Goal: Use online tool/utility: Utilize a website feature to perform a specific function

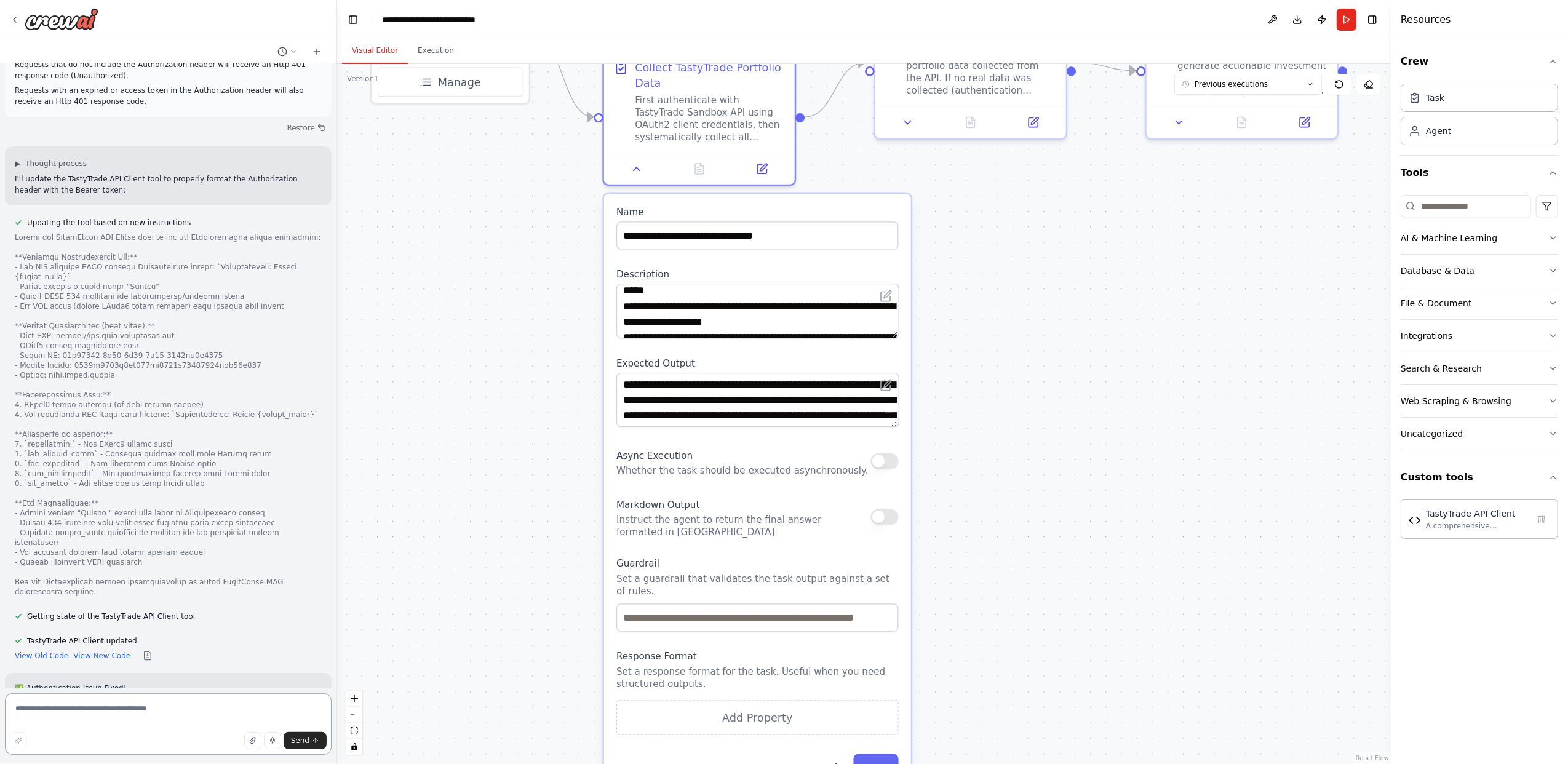
click at [131, 726] on textarea at bounding box center [168, 724] width 327 height 61
type textarea "*"
paste textarea "**********"
type textarea "**********"
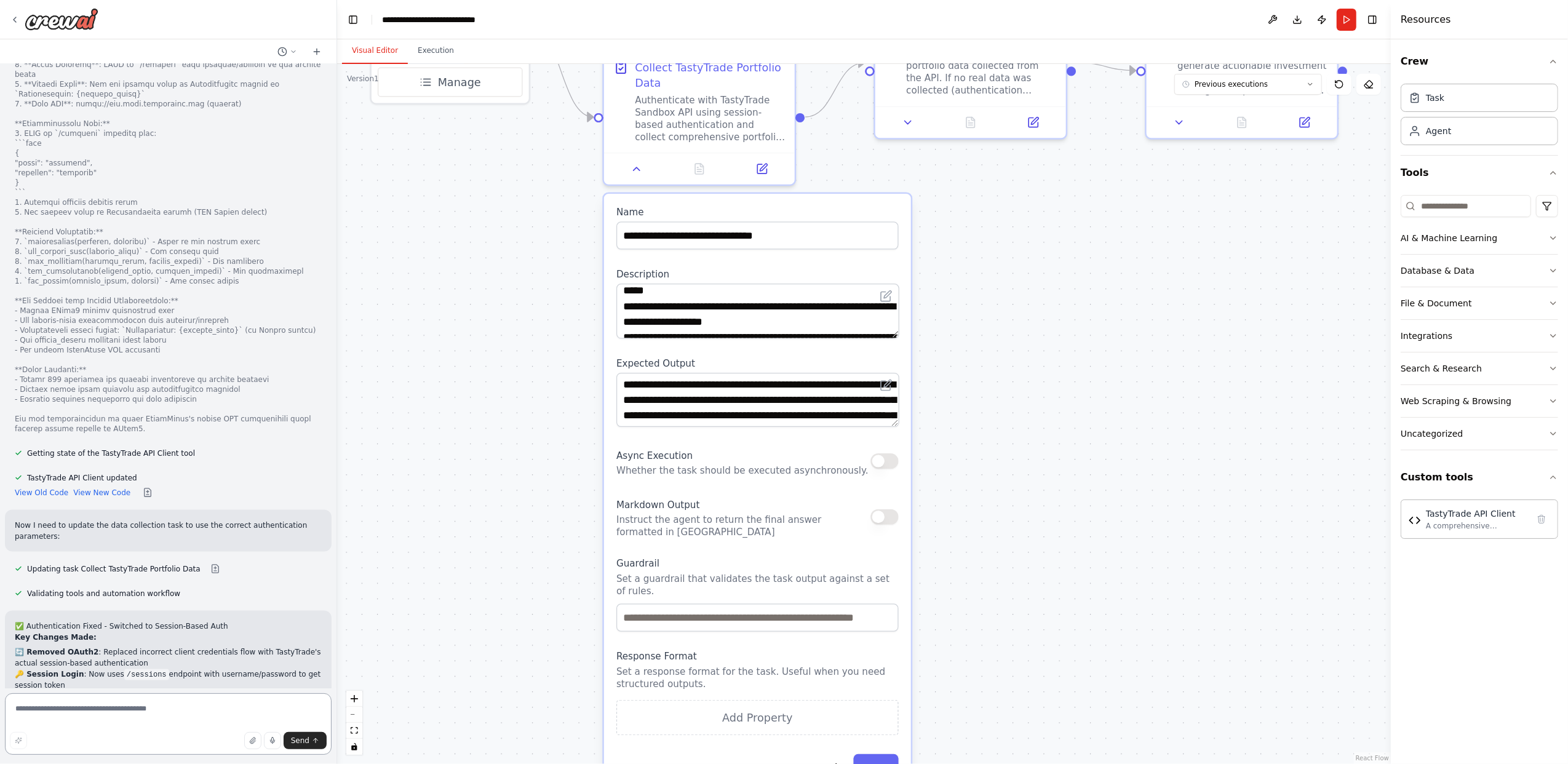
scroll to position [6418, 0]
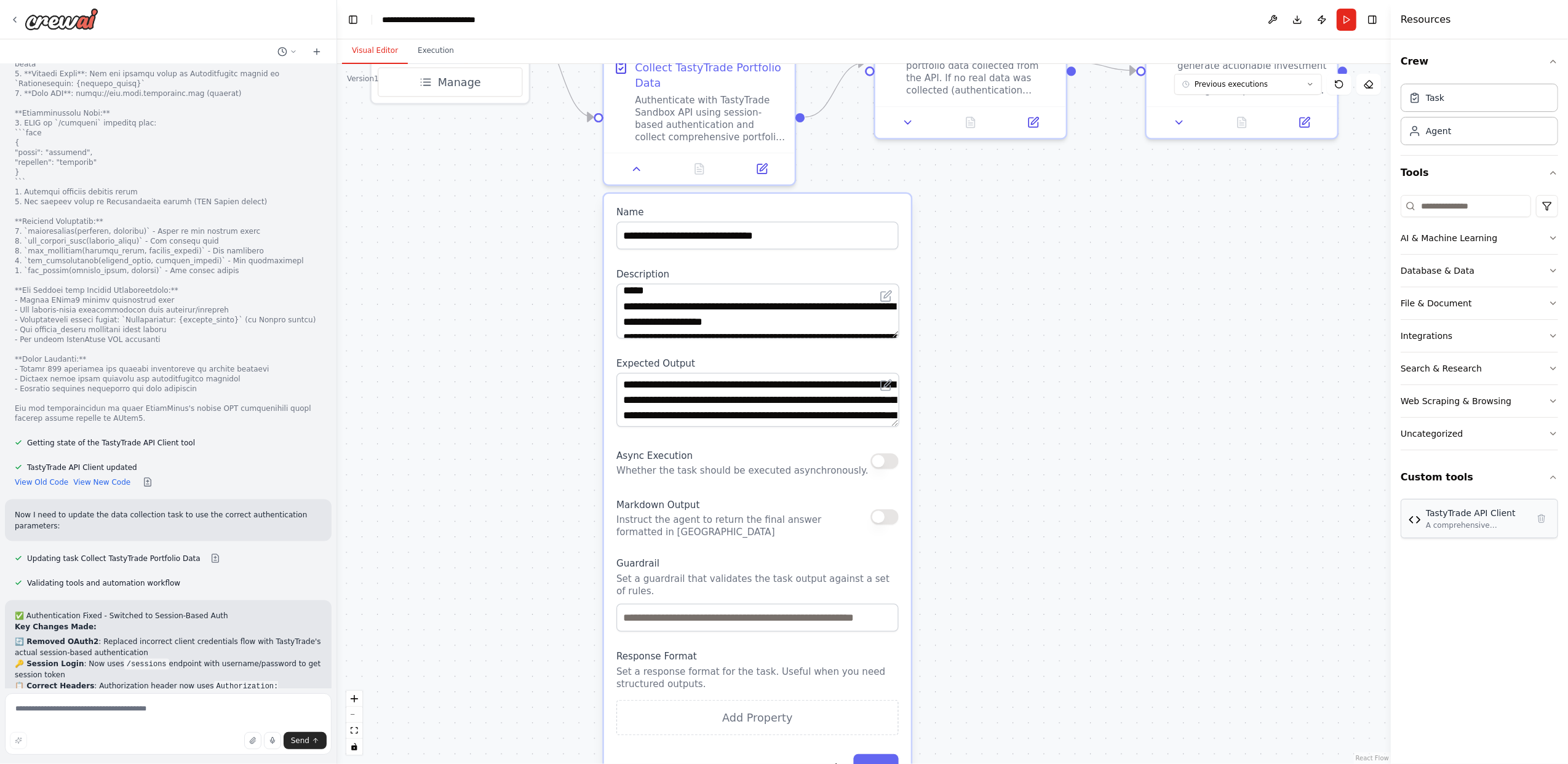
click at [1482, 527] on div "A comprehensive TastyTrade API integration tool for sandbox environment using s…" at bounding box center [1477, 526] width 102 height 10
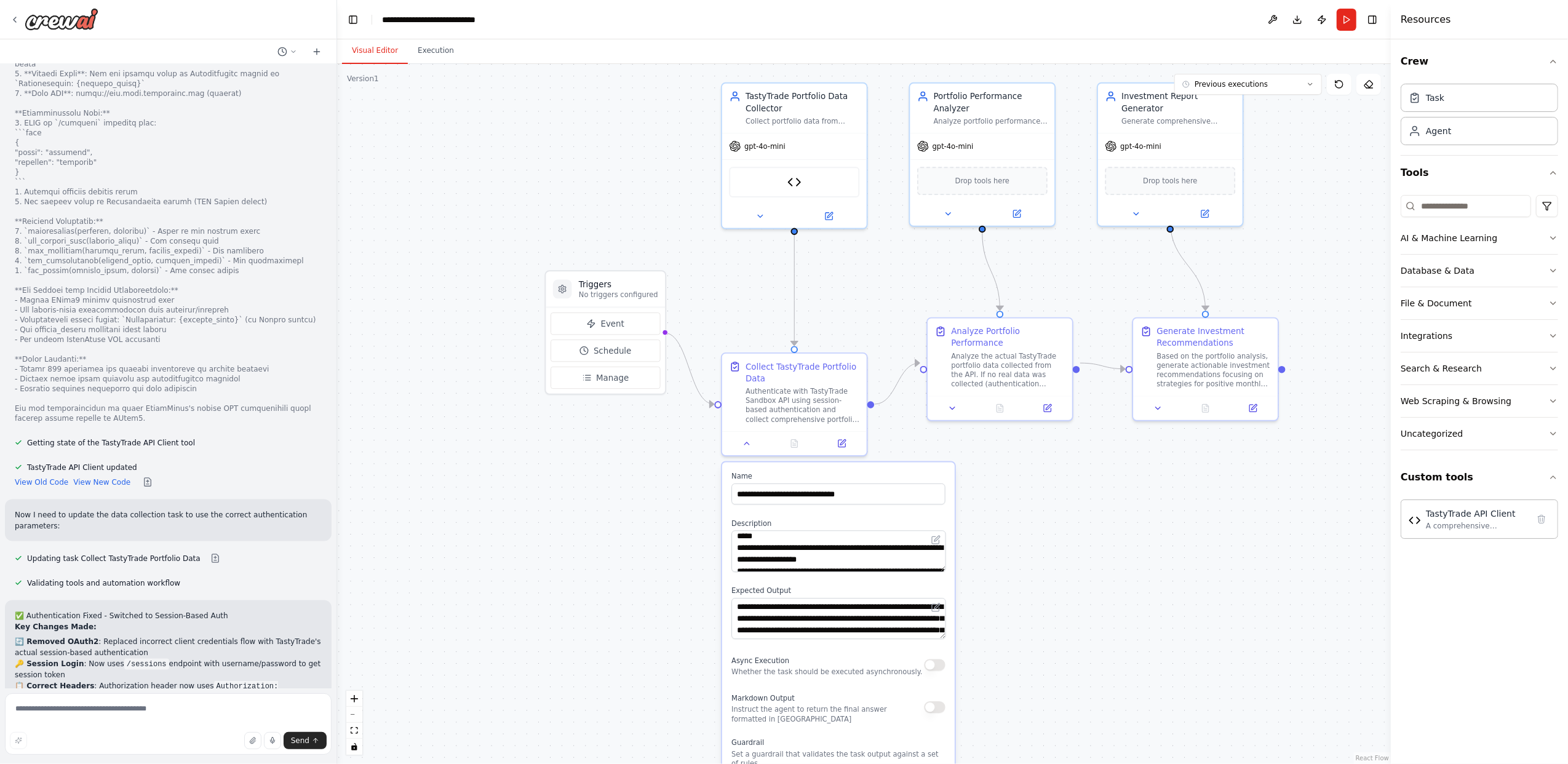
drag, startPoint x: 980, startPoint y: 226, endPoint x: 1016, endPoint y: 525, distance: 301.2
click at [1016, 525] on div ".deletable-edge-delete-btn { width: 20px; height: 20px; border: 0px solid #ffff…" at bounding box center [864, 414] width 1054 height 700
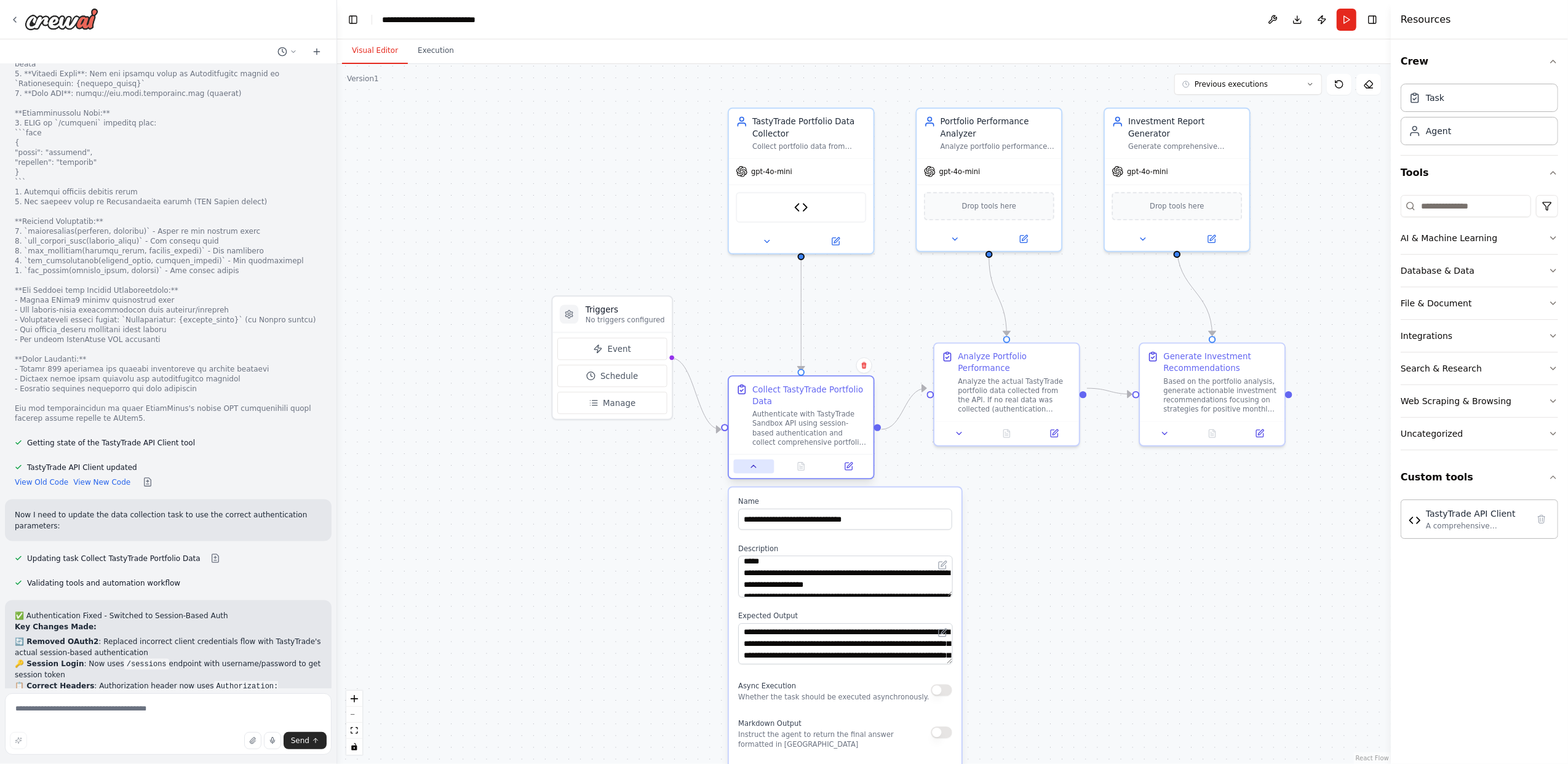
click at [748, 466] on button at bounding box center [754, 466] width 40 height 15
click at [751, 474] on div at bounding box center [801, 466] width 145 height 24
click at [753, 465] on icon at bounding box center [754, 466] width 5 height 2
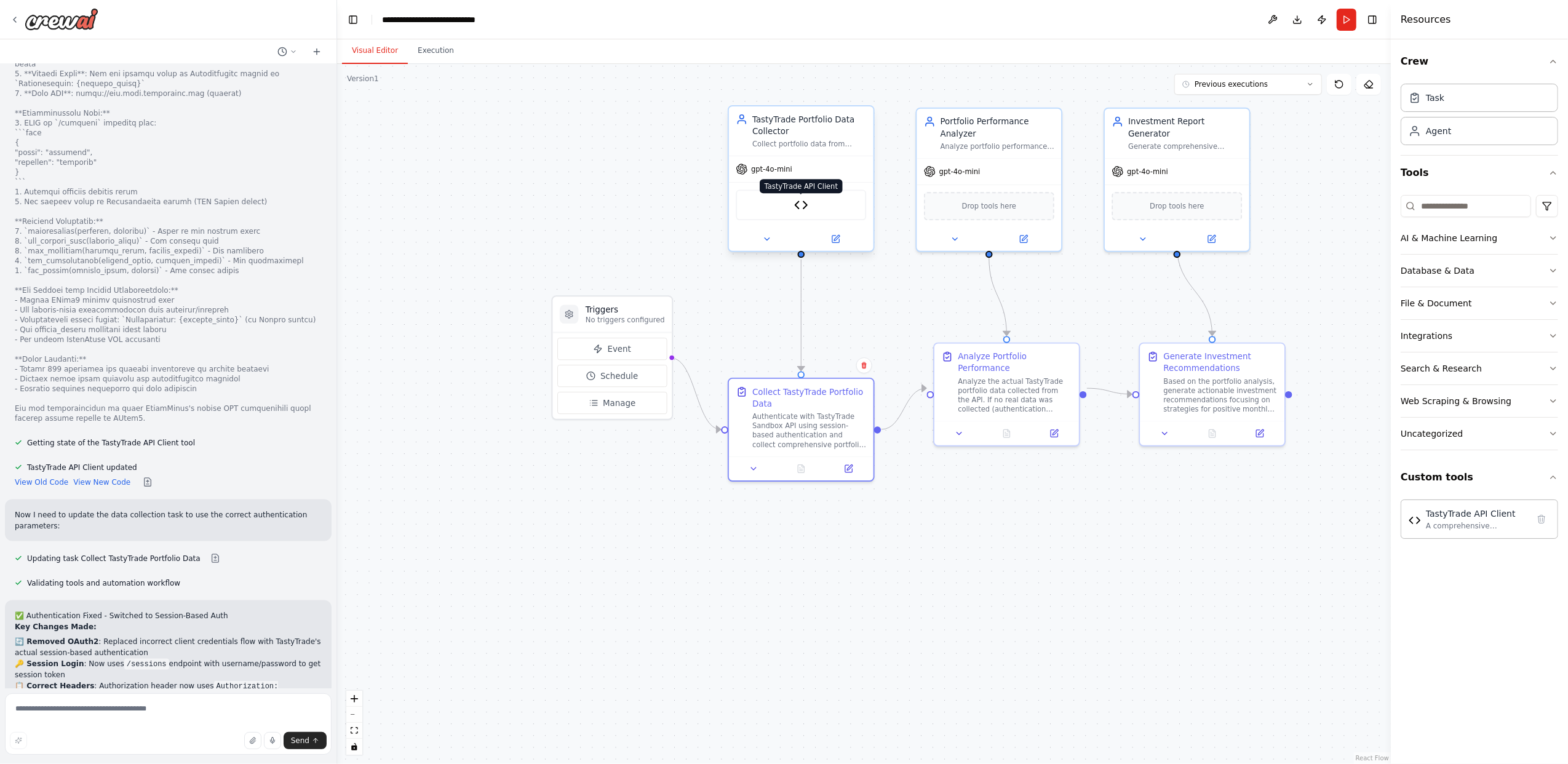
click at [803, 200] on img at bounding box center [801, 205] width 15 height 15
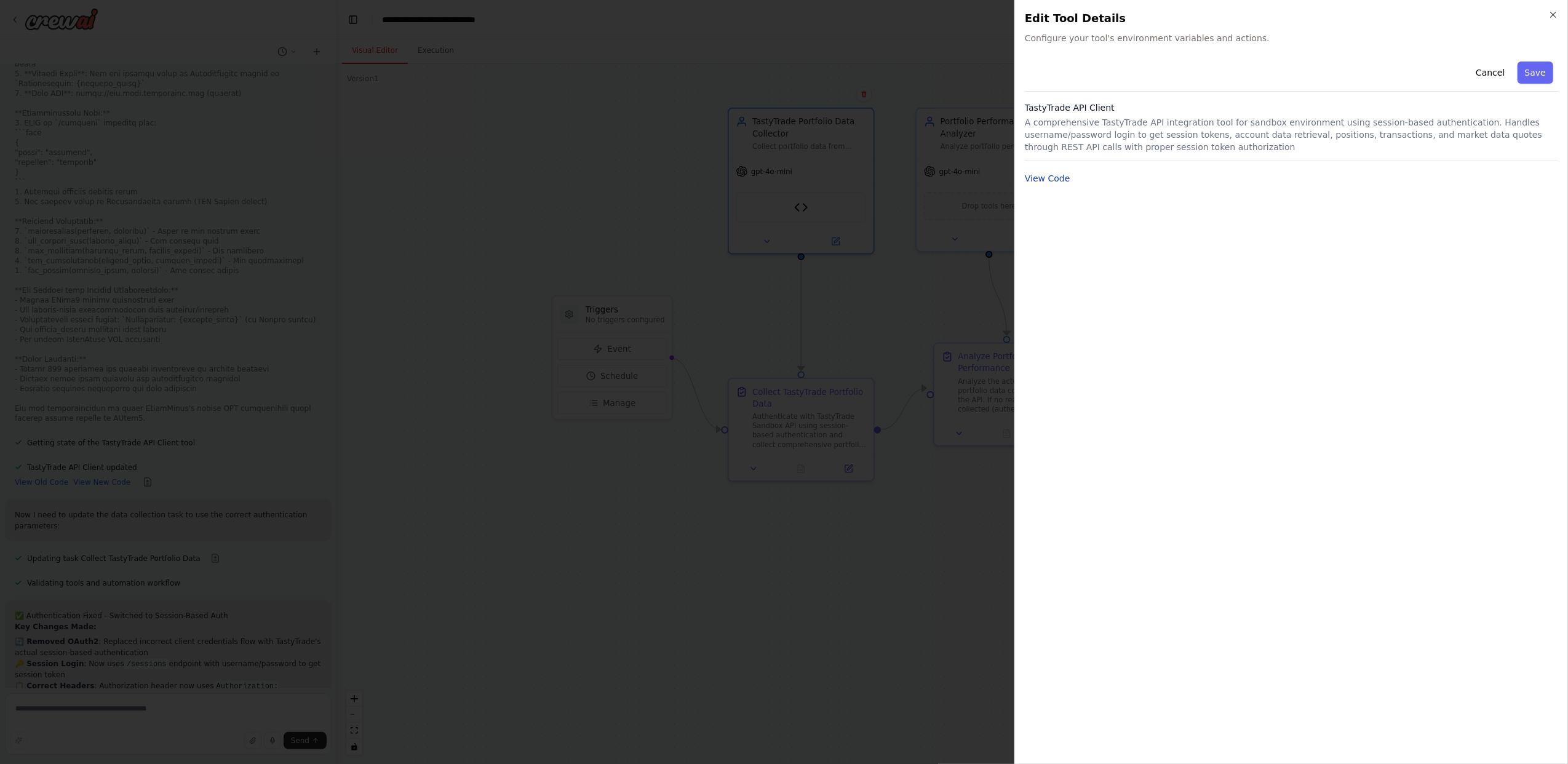
click at [1060, 180] on button "View Code" at bounding box center [1047, 178] width 45 height 12
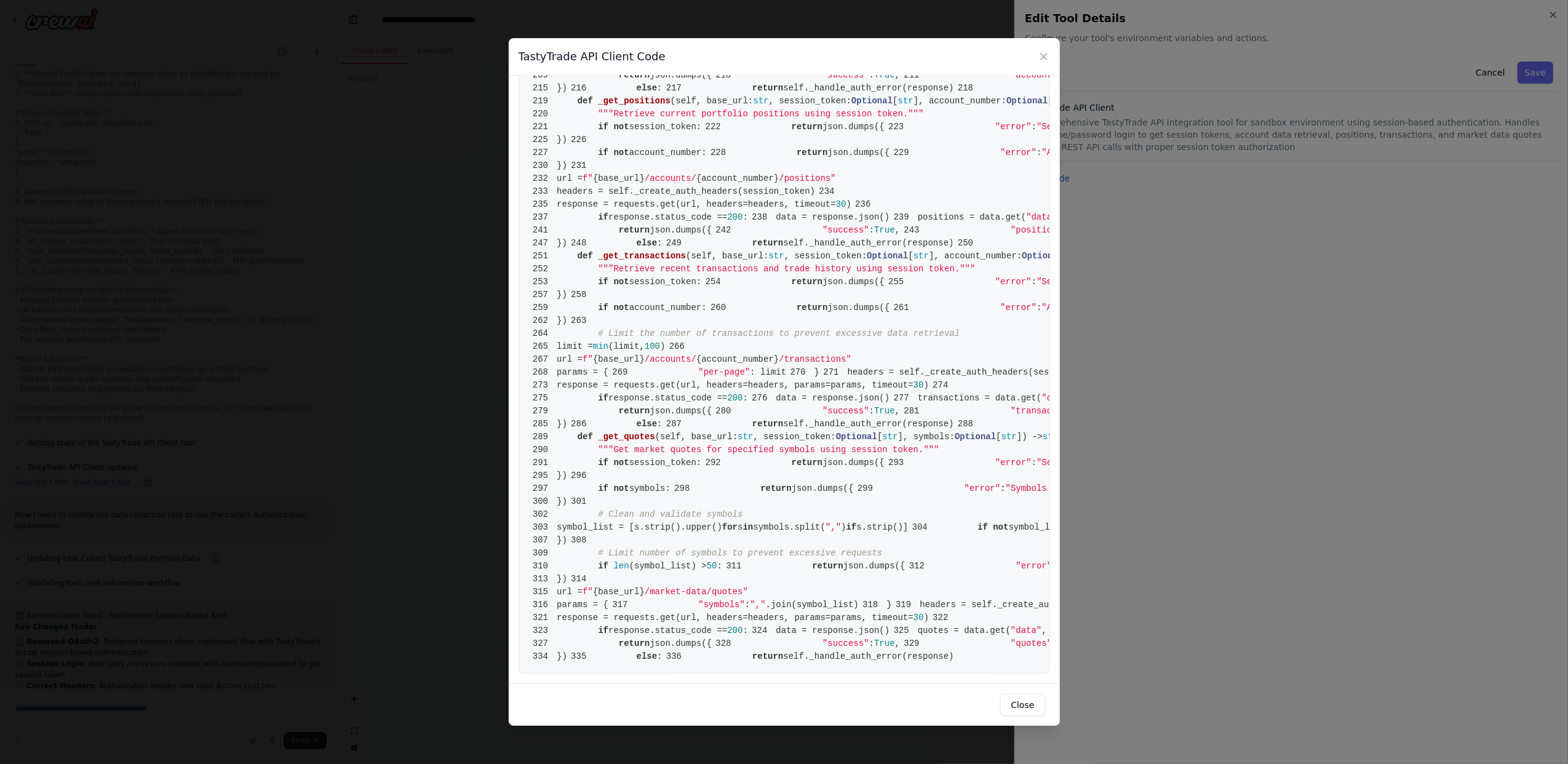
scroll to position [2885, 0]
click at [1041, 54] on icon at bounding box center [1044, 57] width 6 height 6
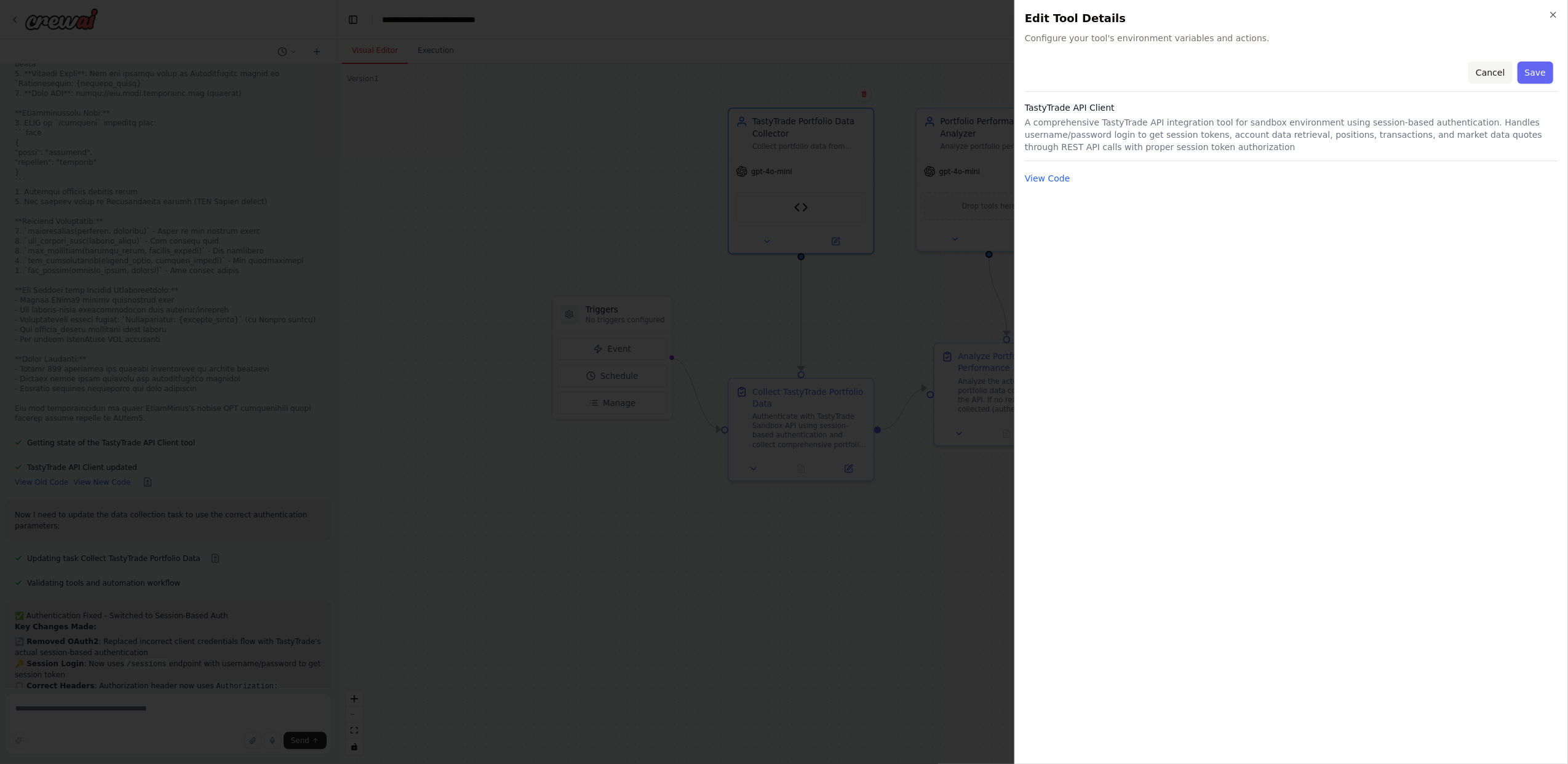
click at [1501, 74] on button "Cancel" at bounding box center [1490, 72] width 44 height 22
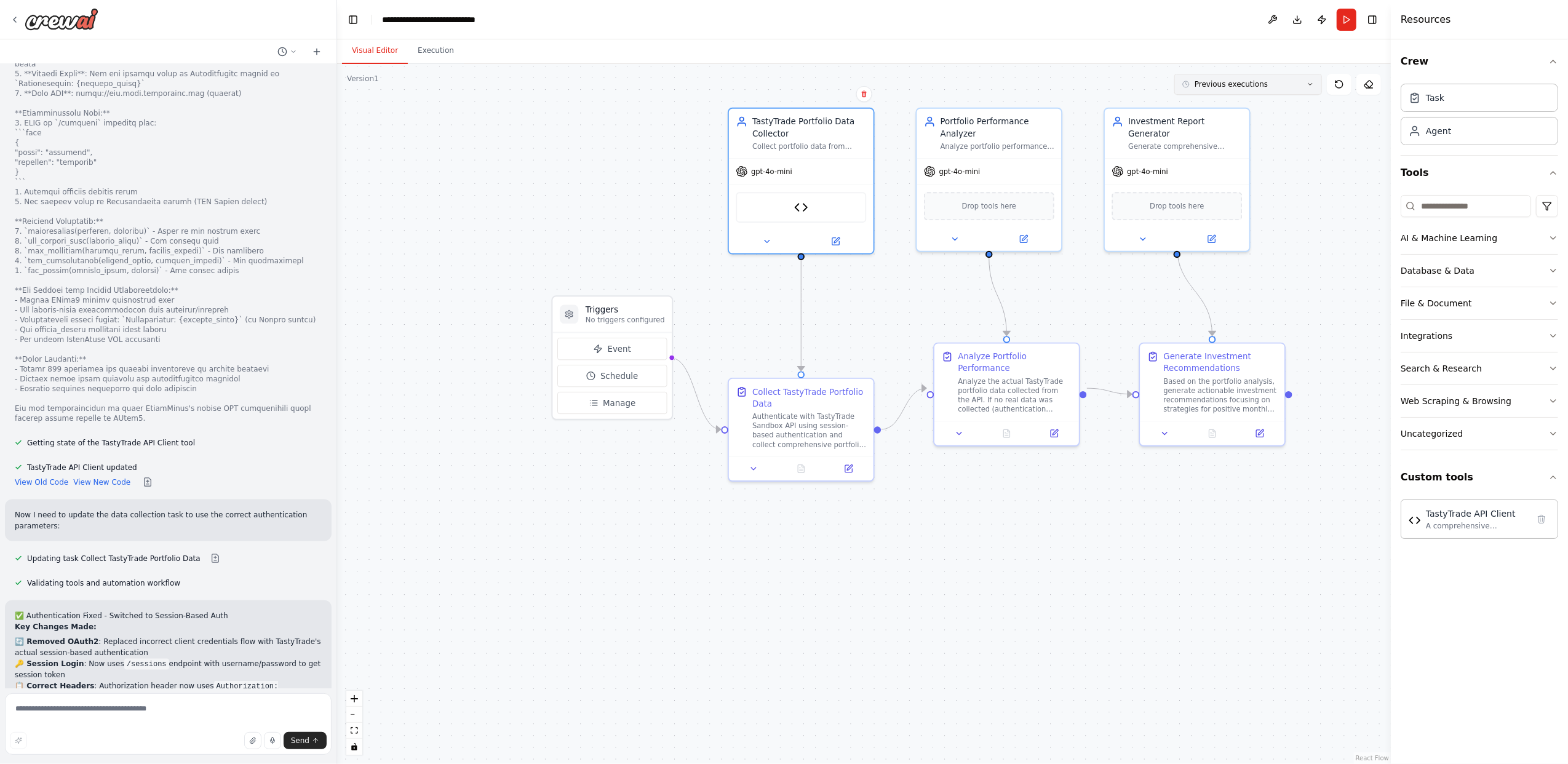
click at [1314, 84] on button "Previous executions" at bounding box center [1248, 84] width 148 height 21
click at [1393, 158] on div at bounding box center [1393, 382] width 5 height 764
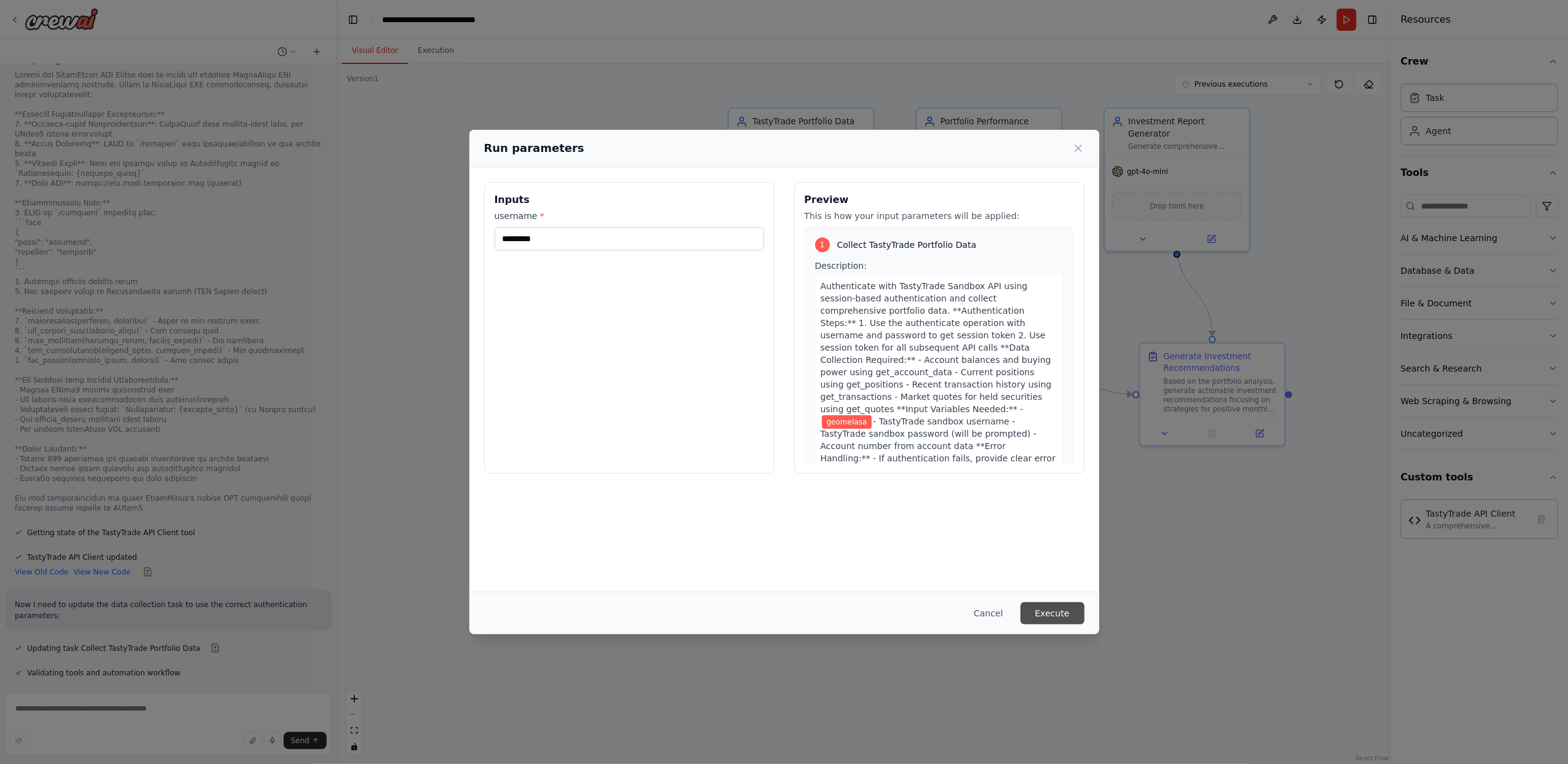
click at [1049, 615] on button "Execute" at bounding box center [1052, 613] width 64 height 22
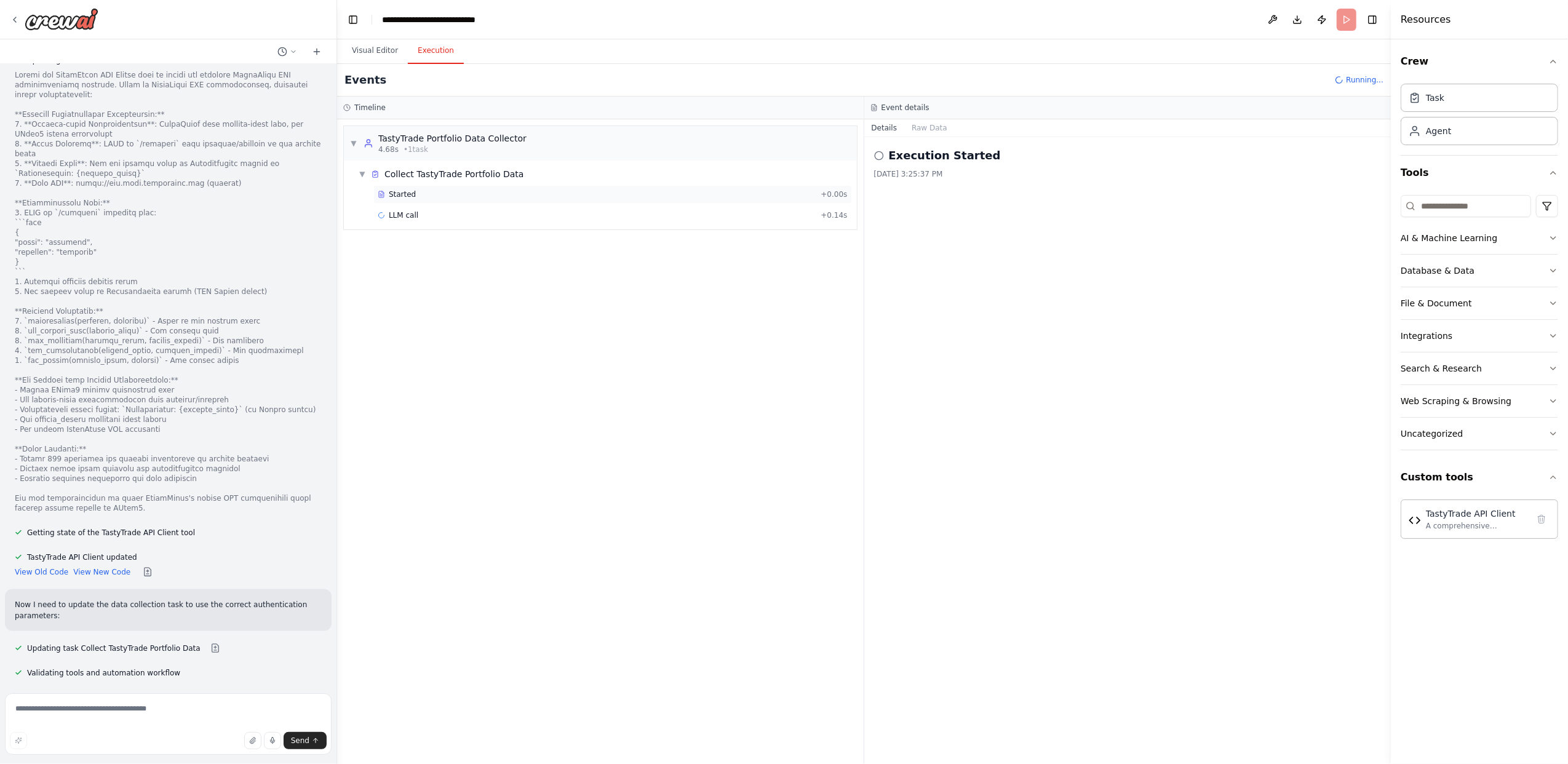
click at [414, 197] on div "Started" at bounding box center [596, 194] width 438 height 10
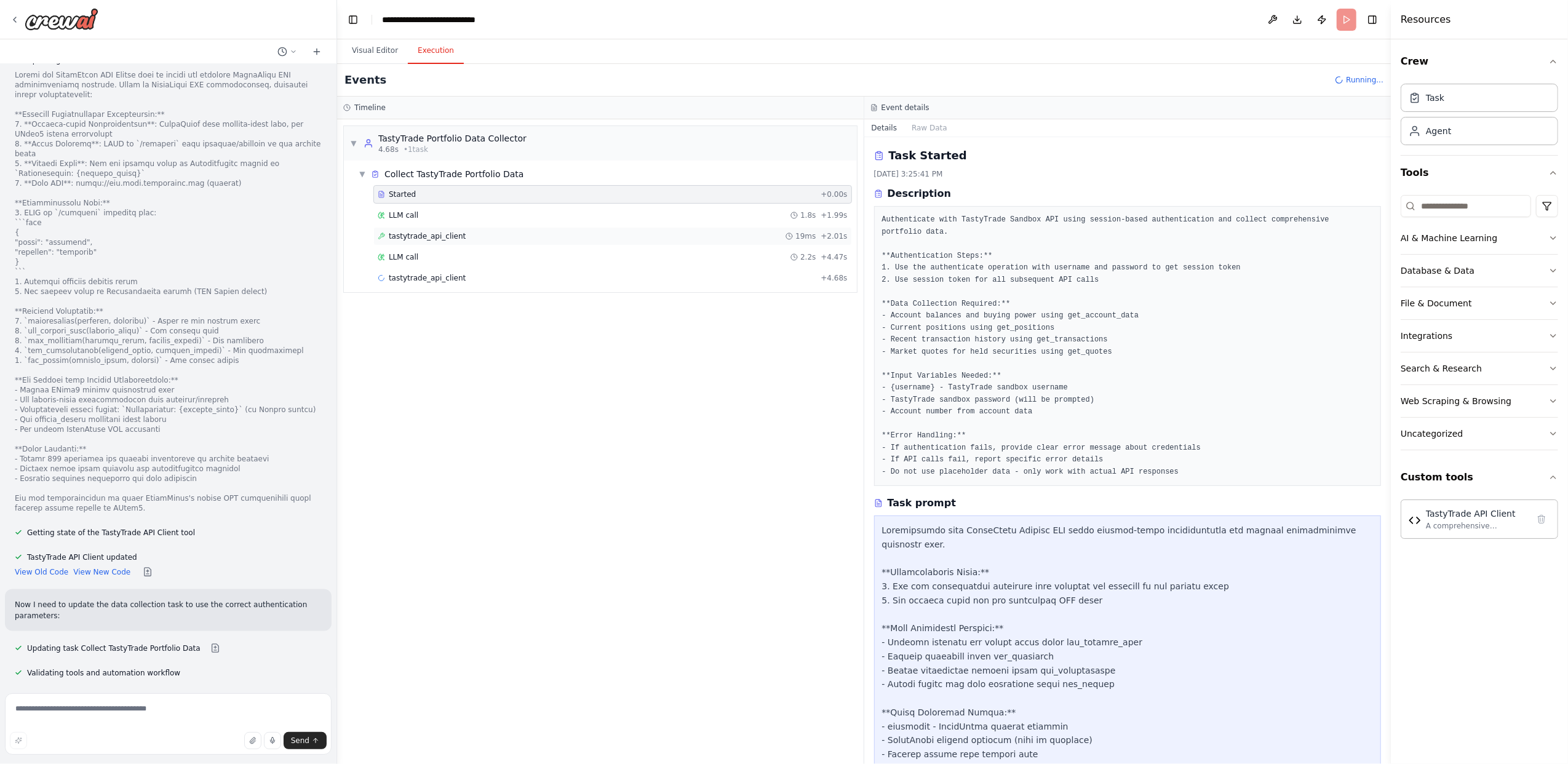
click at [428, 238] on span "tastytrade_api_client" at bounding box center [427, 236] width 77 height 10
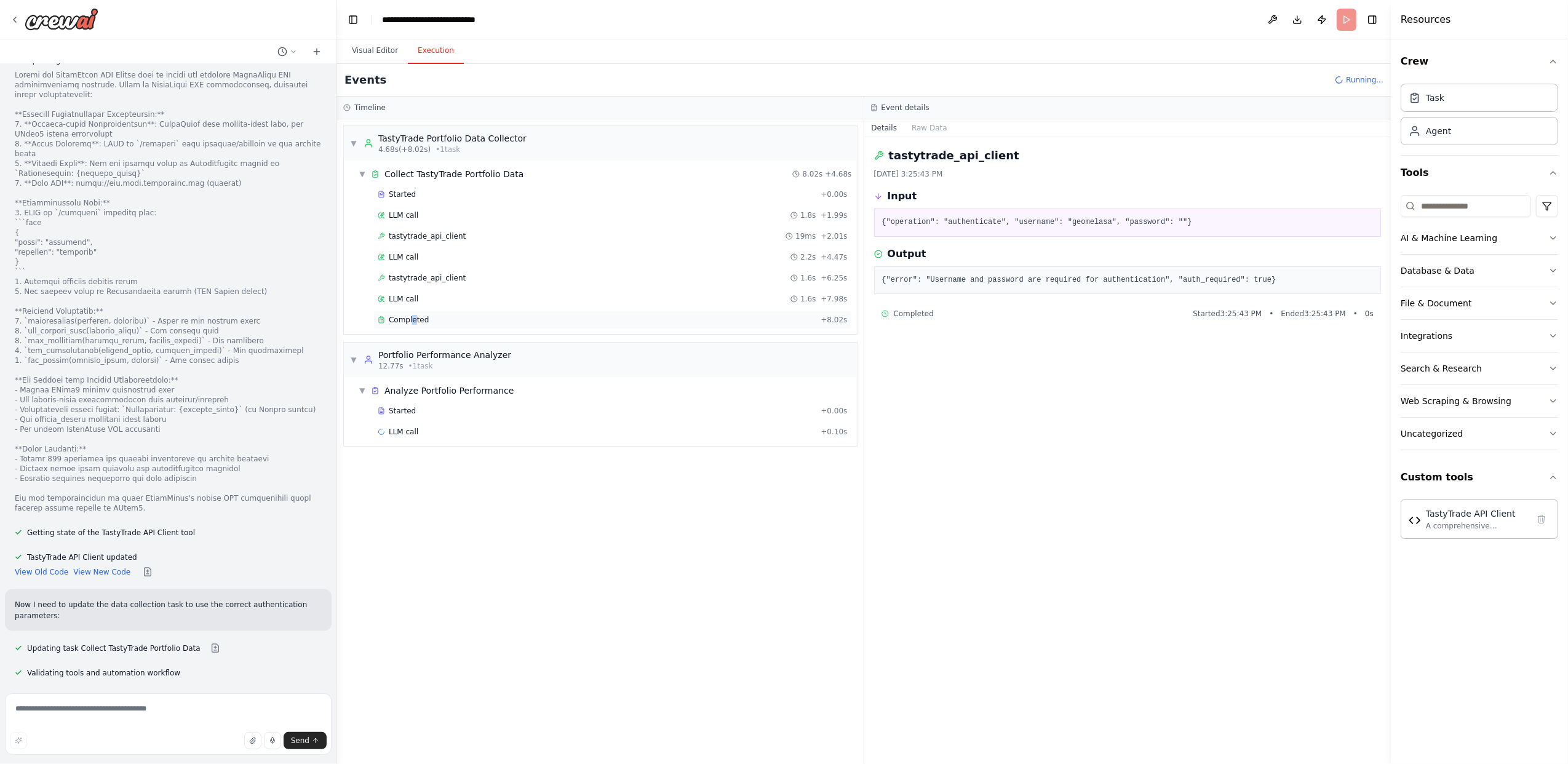
click at [412, 321] on span "Completed" at bounding box center [408, 320] width 40 height 10
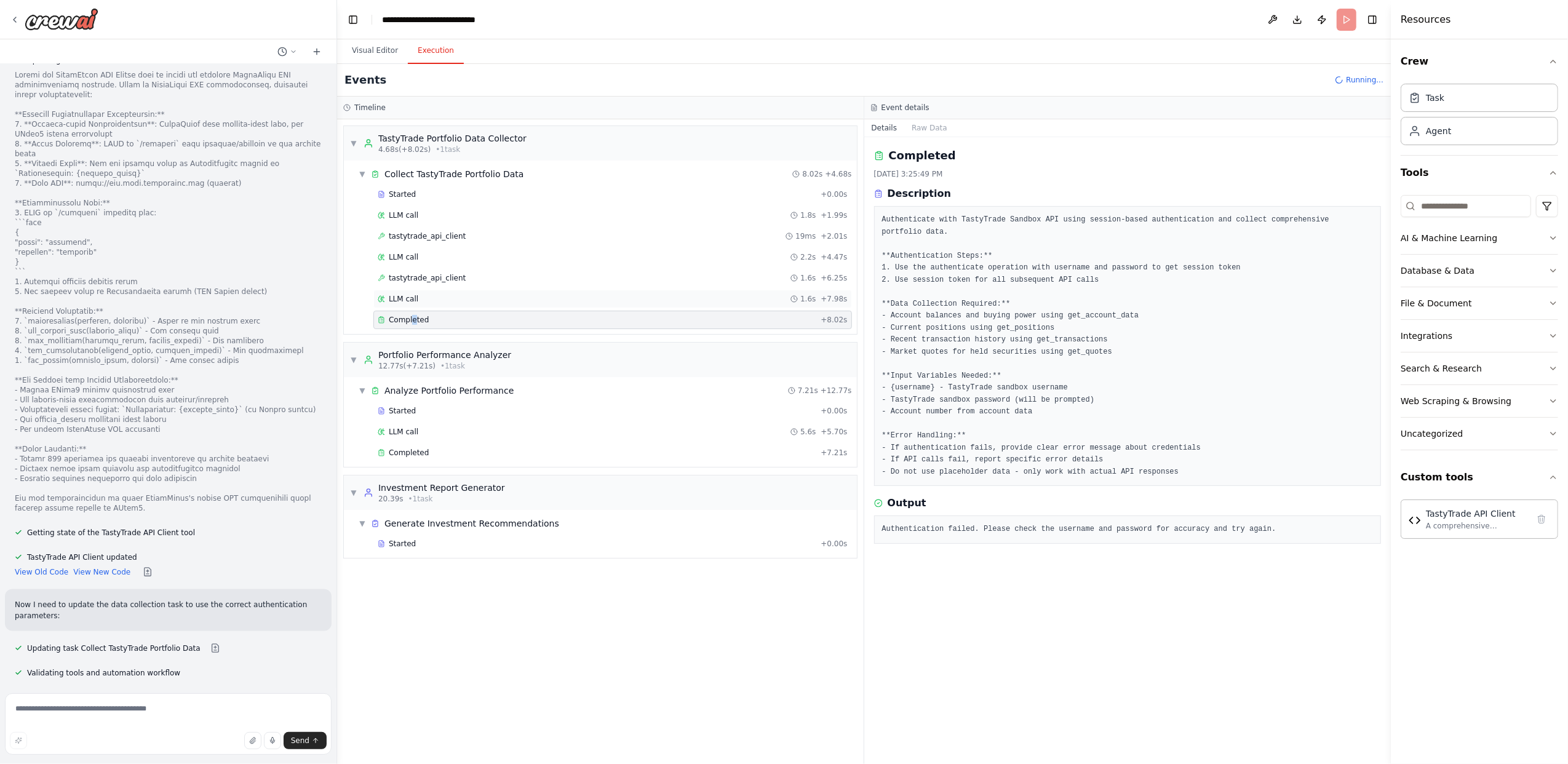
click at [413, 300] on span "LLM call" at bounding box center [403, 299] width 30 height 10
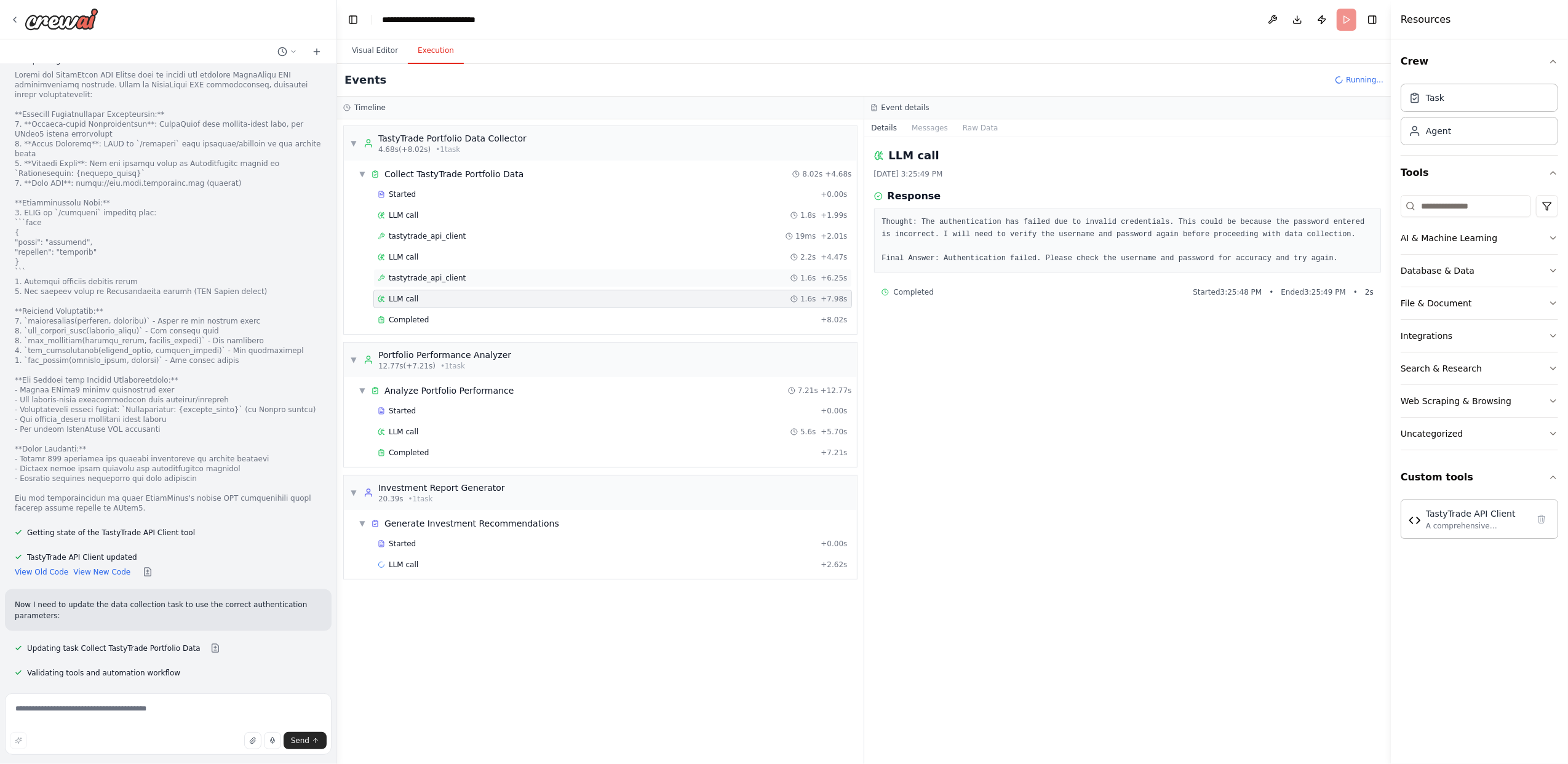
click at [433, 281] on span "tastytrade_api_client" at bounding box center [427, 278] width 77 height 10
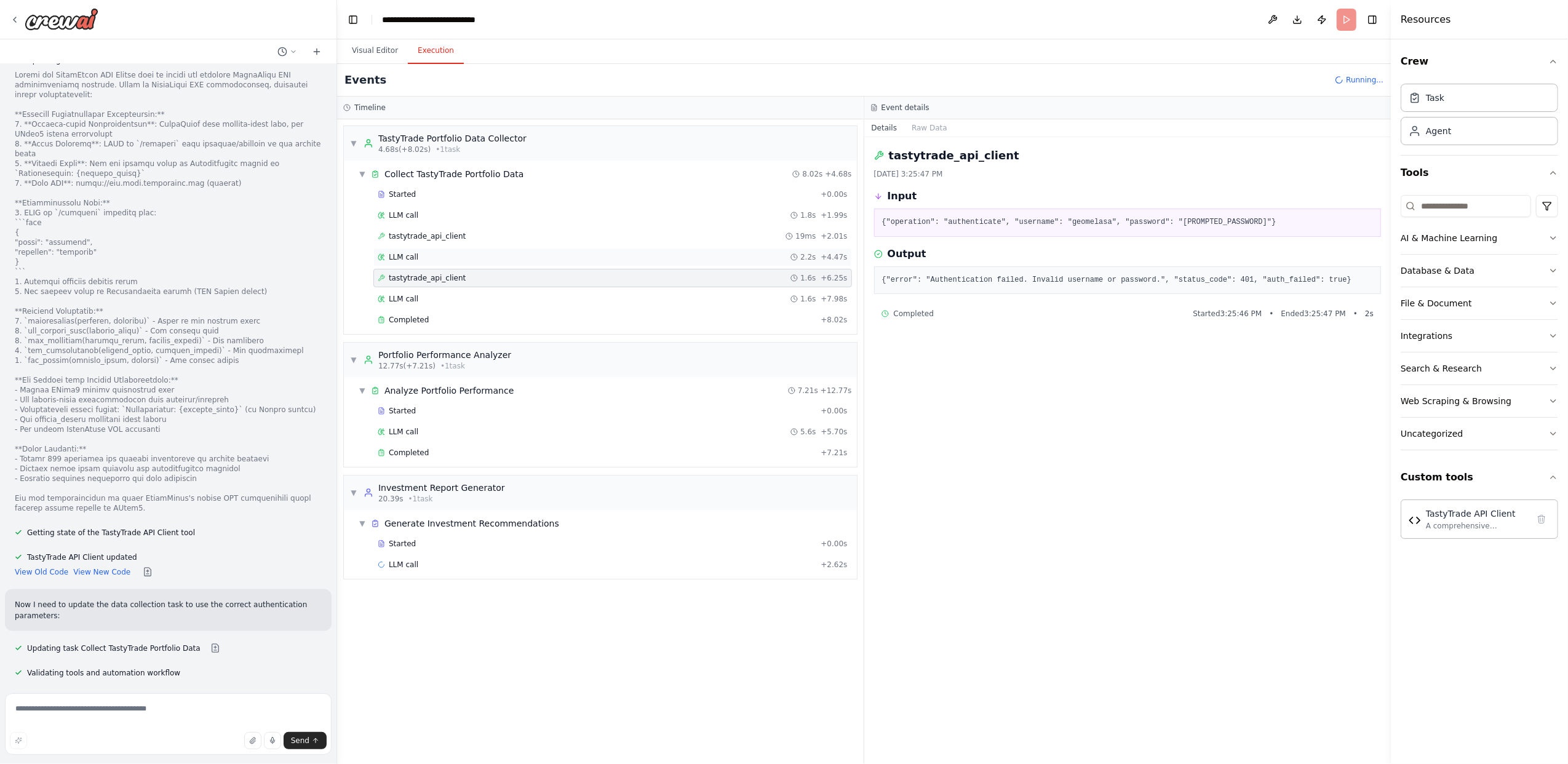
click at [426, 259] on div "LLM call 2.2s + 4.47s" at bounding box center [612, 257] width 470 height 10
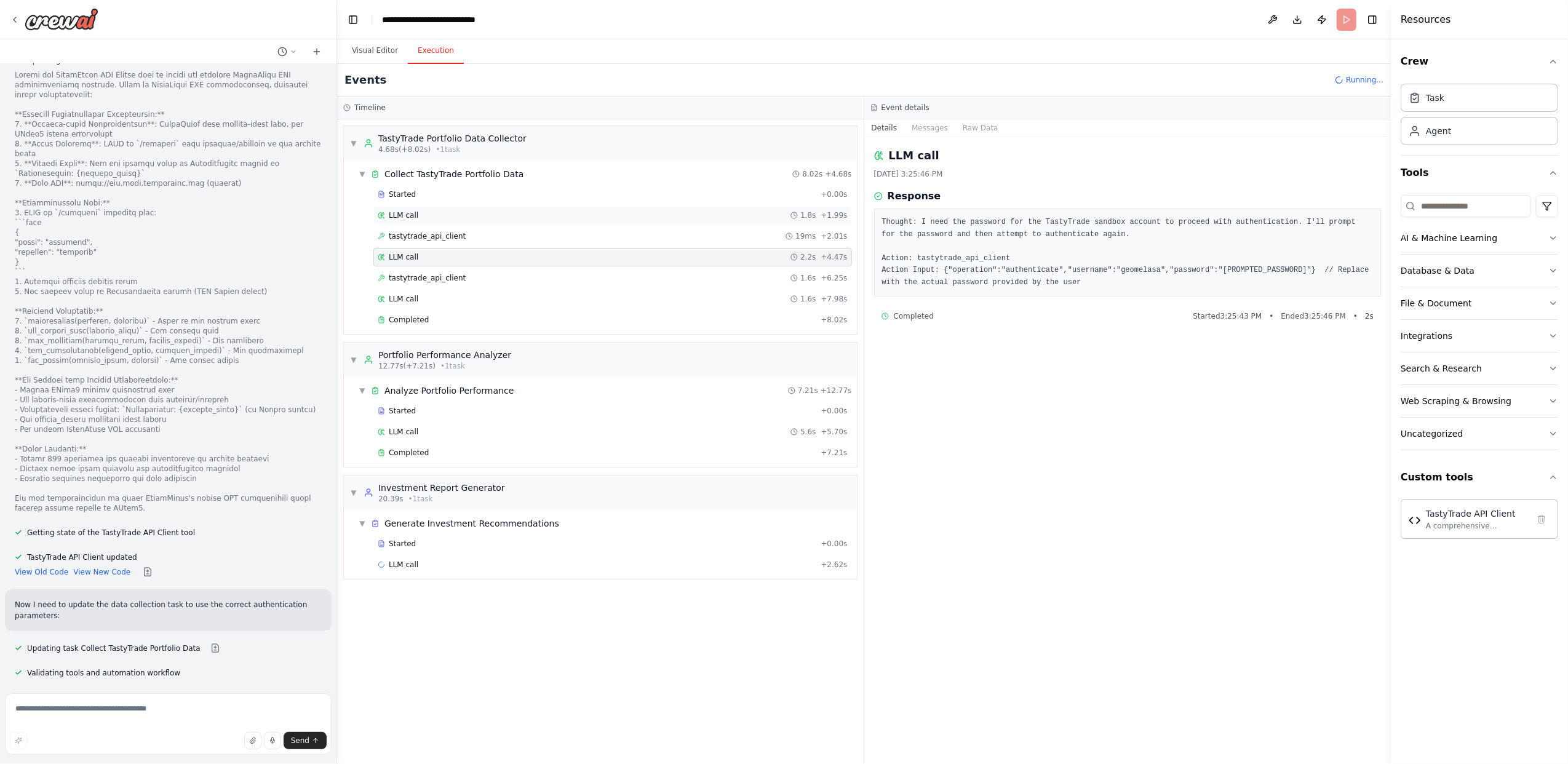
click at [449, 220] on div "LLM call 1.8s + 1.99s" at bounding box center [612, 215] width 470 height 10
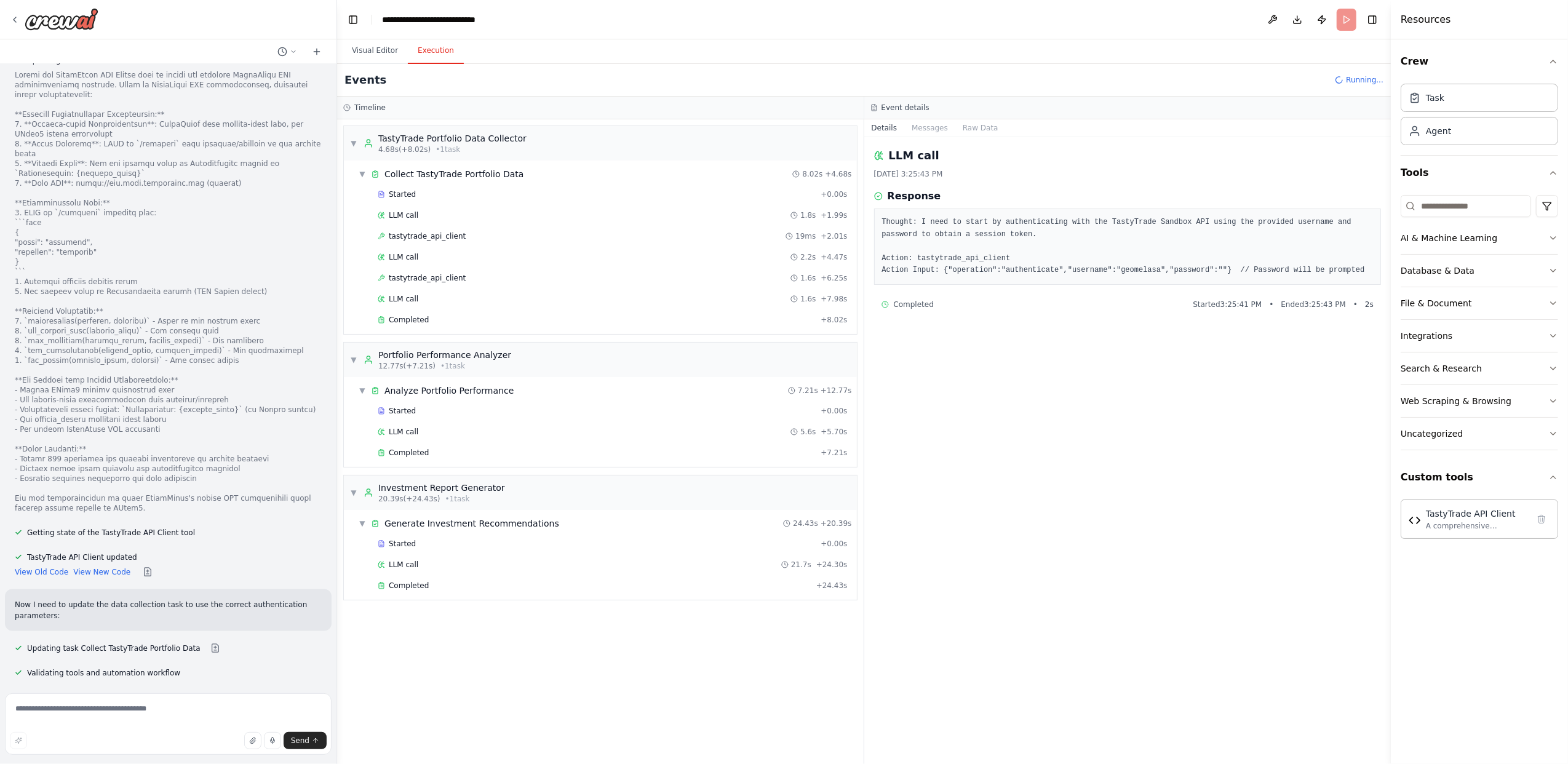
scroll to position [6418, 0]
